Goal: Task Accomplishment & Management: Manage account settings

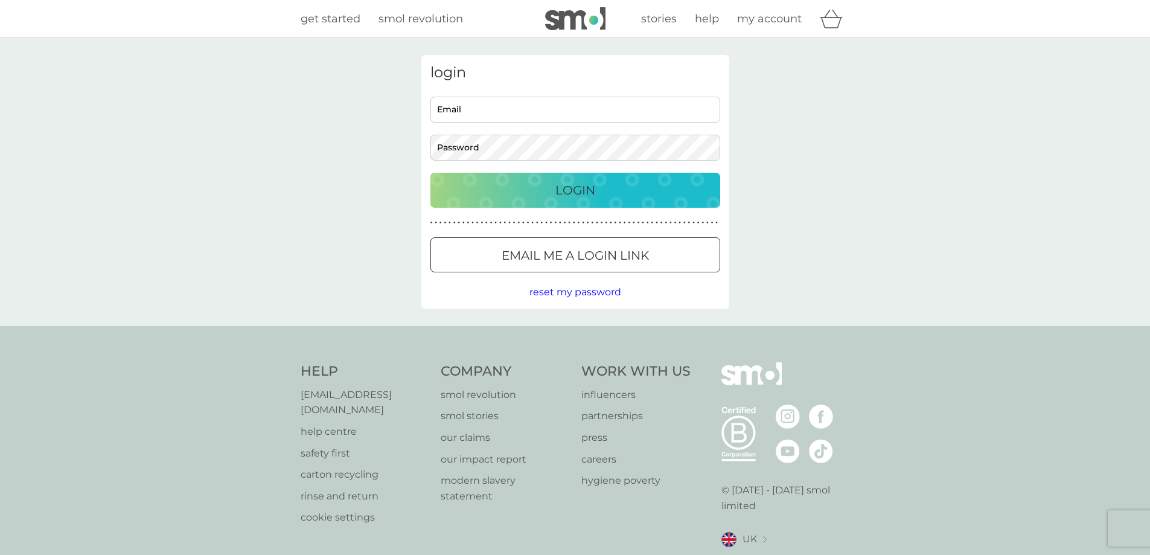
type input "[EMAIL_ADDRESS][DOMAIN_NAME]"
click at [537, 183] on div "Login" at bounding box center [575, 189] width 266 height 19
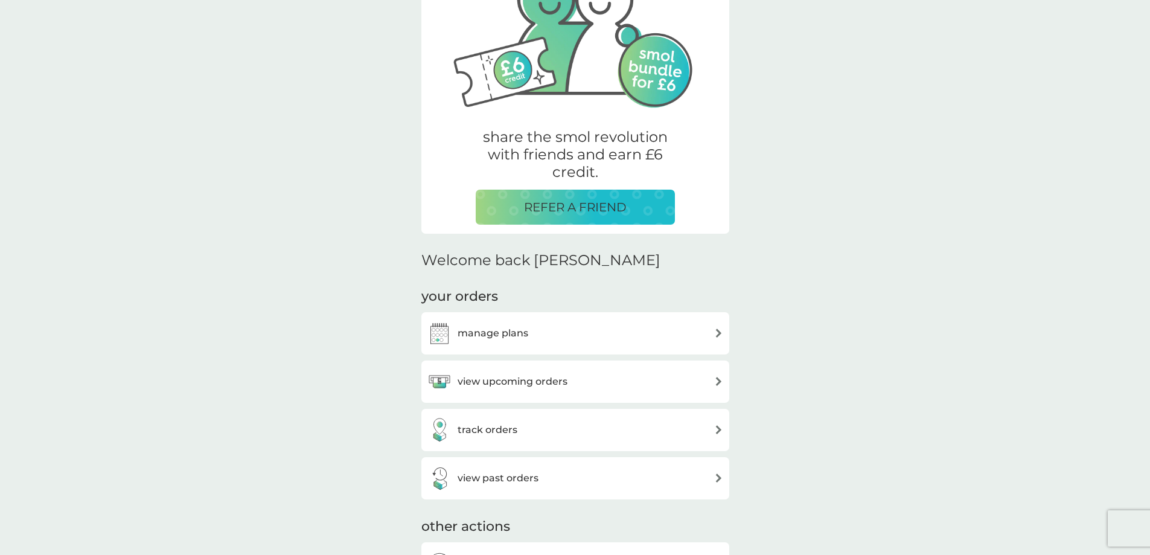
scroll to position [241, 0]
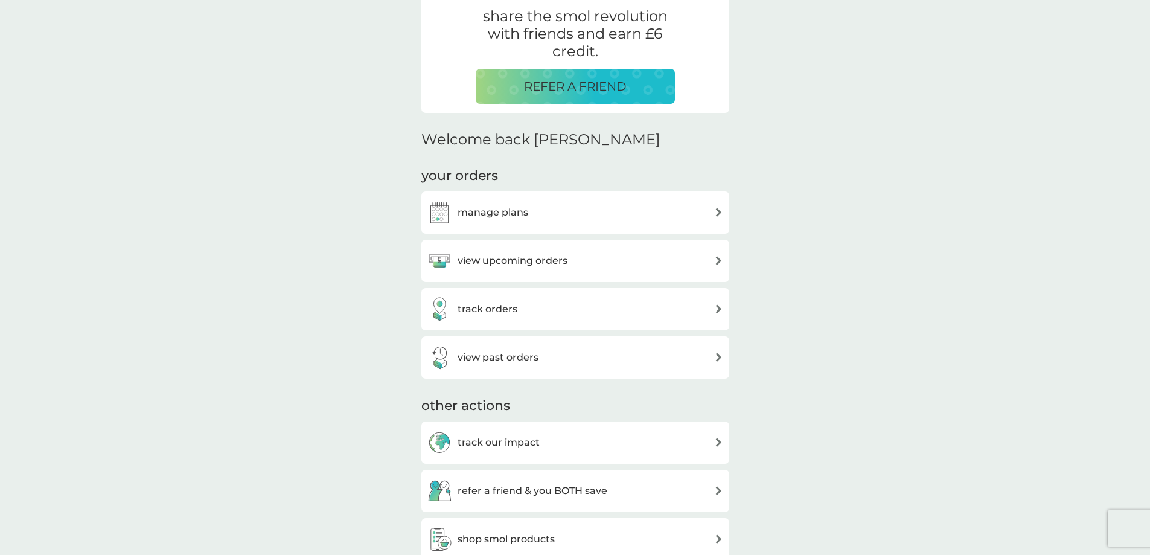
click at [708, 213] on div "manage plans" at bounding box center [575, 212] width 296 height 24
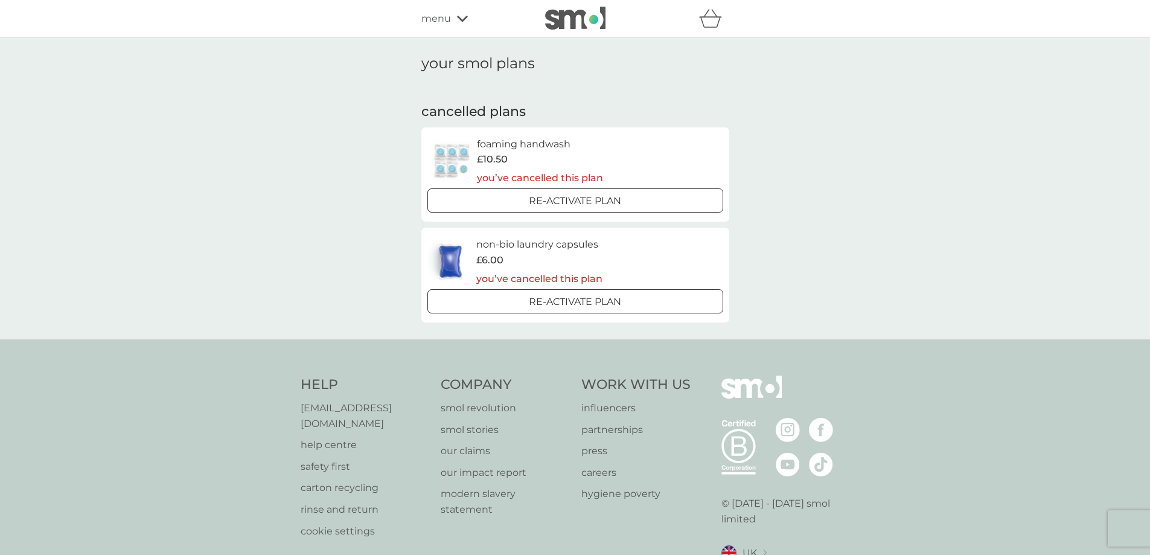
click at [576, 300] on div at bounding box center [575, 301] width 2 height 2
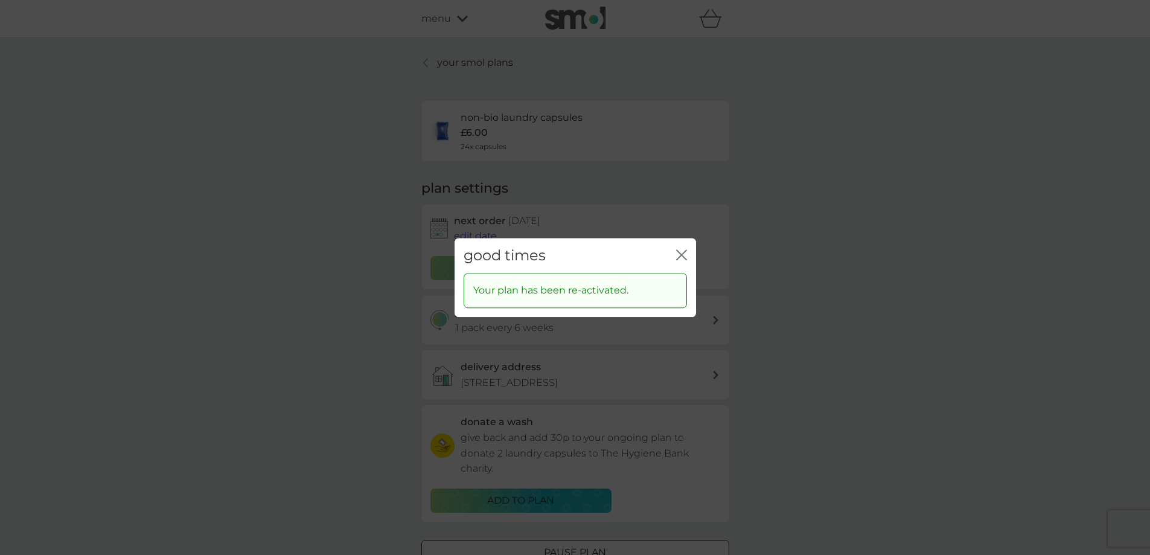
click at [680, 252] on icon "close" at bounding box center [681, 254] width 11 height 11
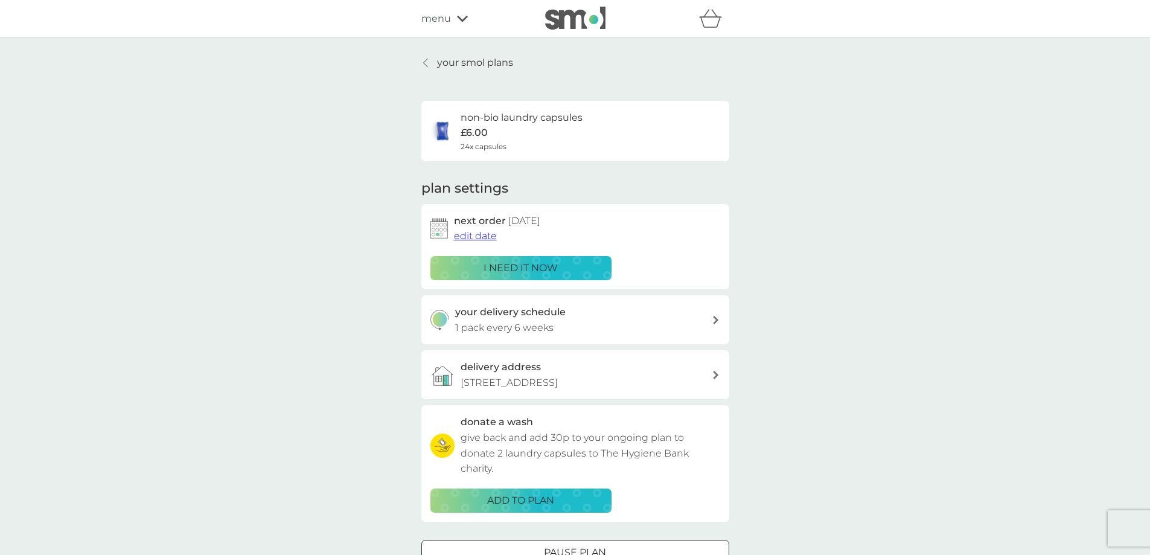
click at [485, 238] on span "edit date" at bounding box center [475, 235] width 43 height 11
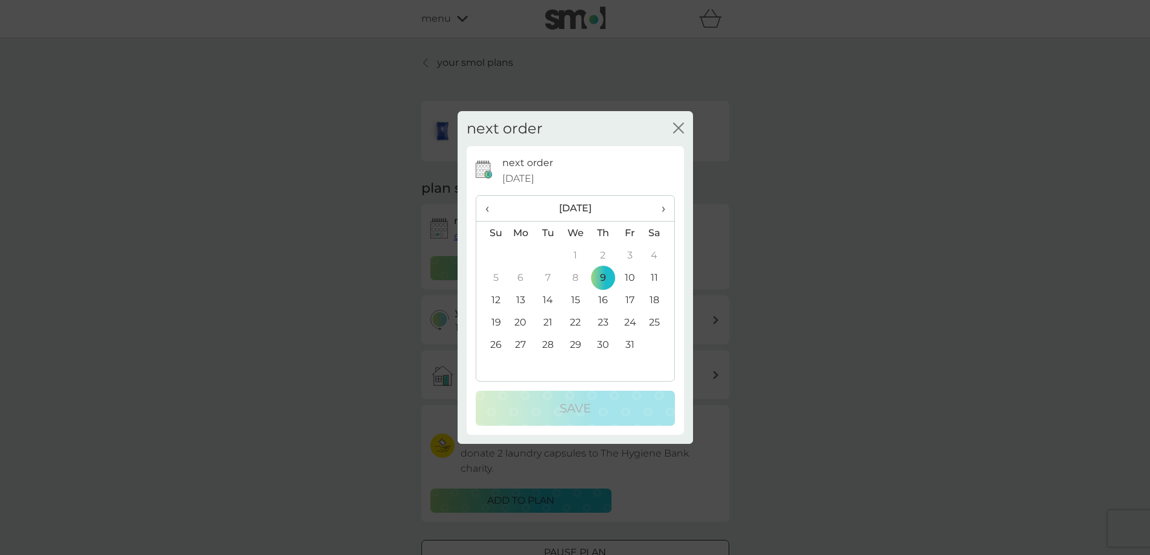
click at [679, 129] on icon "close" at bounding box center [680, 128] width 5 height 10
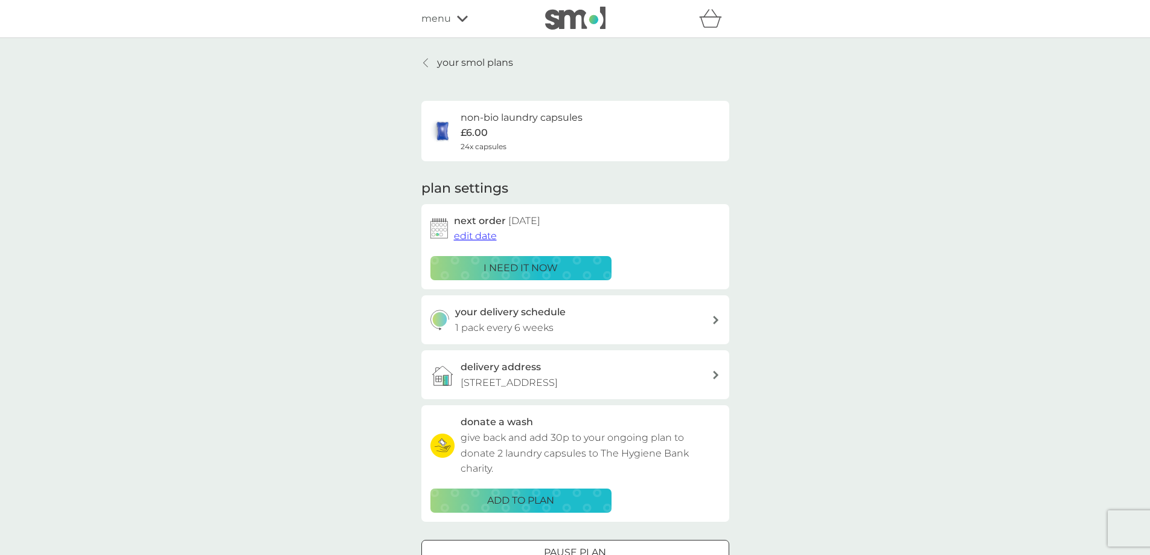
scroll to position [60, 0]
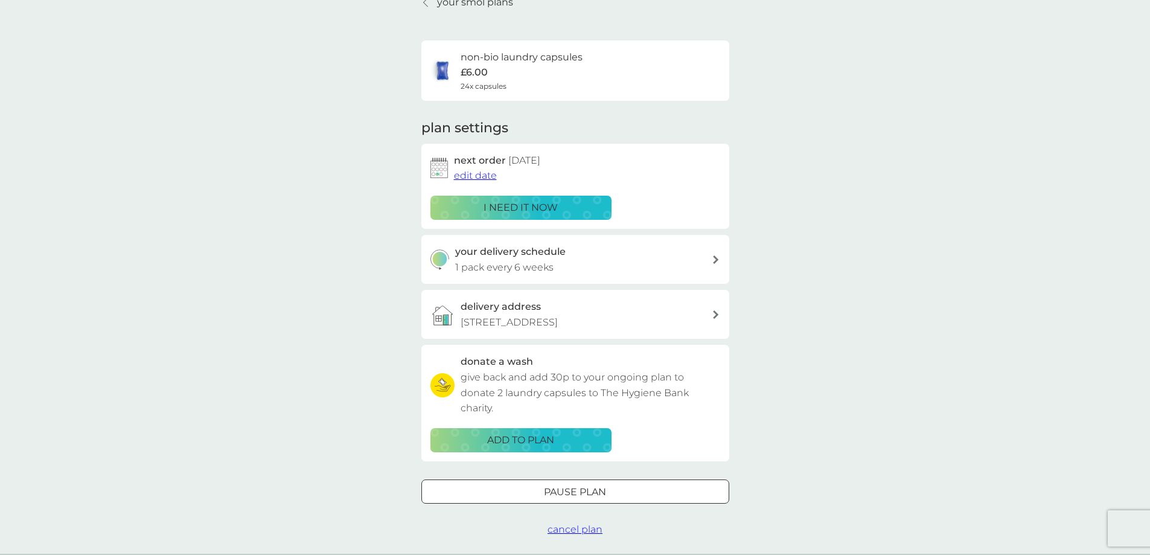
click at [716, 259] on icon at bounding box center [715, 259] width 5 height 8
select select "42"
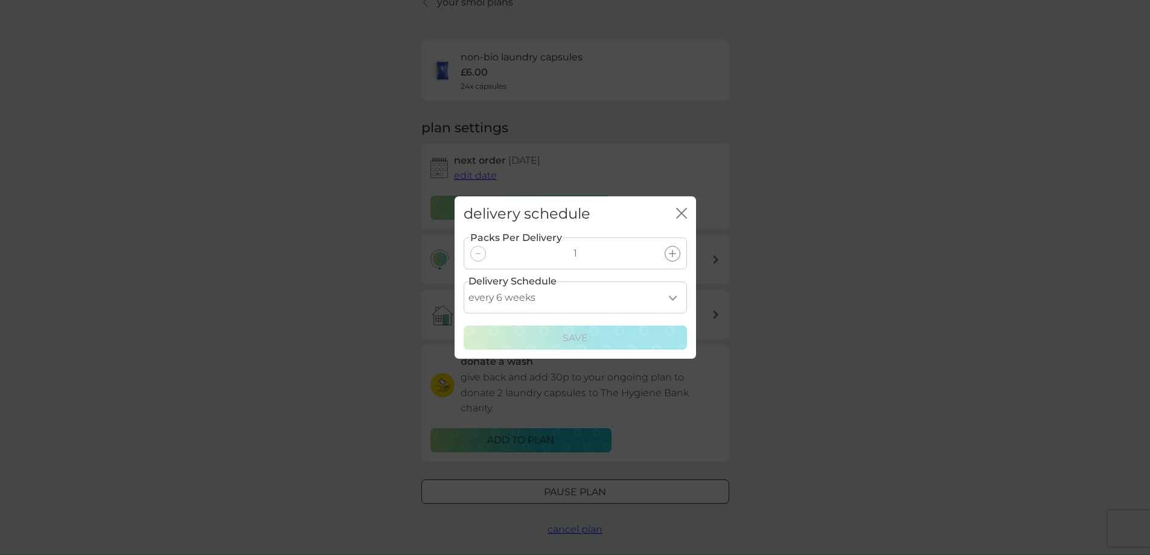
click at [676, 212] on icon "close" at bounding box center [681, 213] width 11 height 11
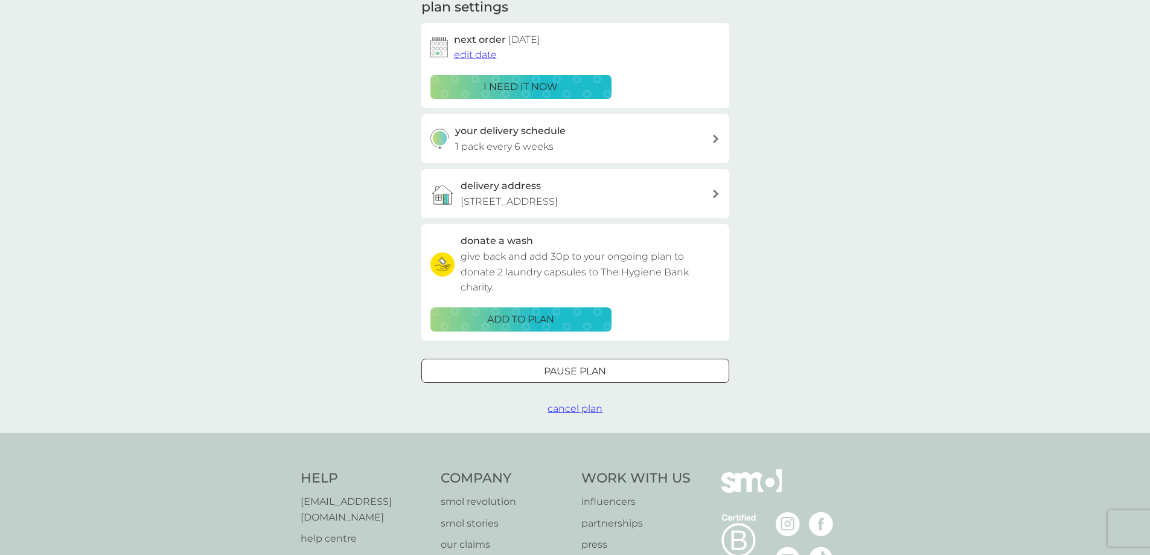
scroll to position [241, 0]
